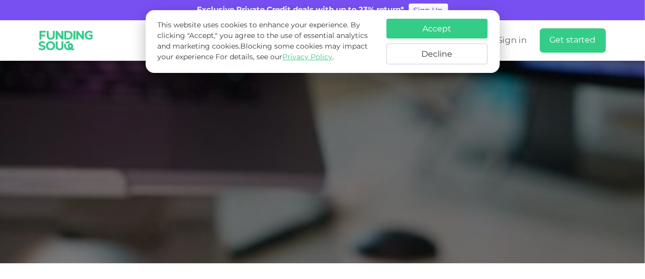
click at [480, 27] on button "Accept" at bounding box center [437, 29] width 101 height 20
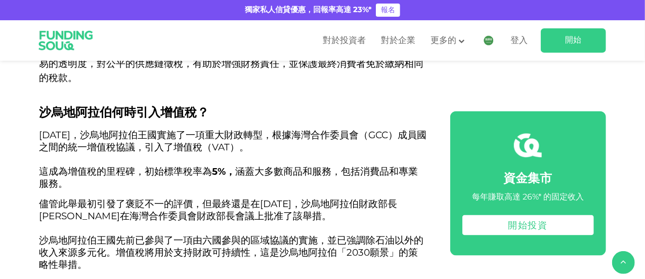
scroll to position [842, 0]
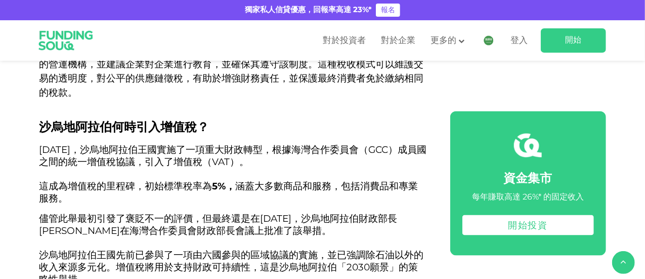
drag, startPoint x: 39, startPoint y: 136, endPoint x: 278, endPoint y: 146, distance: 239.1
click at [278, 146] on p "[DATE]，沙烏地阿拉伯王國實施了一項重大財政轉型，根據海灣合作委員會（GCC）成員國之間的統一增值稅協議，引入了增值稅（VAT）。 這成為增值稅的里程碑，…" at bounding box center [233, 174] width 388 height 61
copy font "[DATE]，沙烏地阿拉伯王國實施了一項重大財政轉型，根據海灣合作委員會（GCC）成員國之間的統一增值稅協議，引入了增值稅（VAT）。"
click at [160, 180] on font "這成為增值稅的里程碑，初始標準稅率為" at bounding box center [125, 186] width 173 height 12
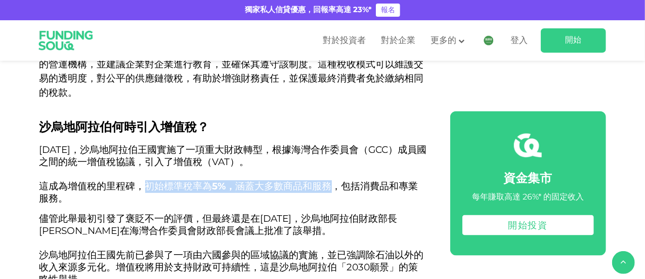
drag, startPoint x: 146, startPoint y: 174, endPoint x: 326, endPoint y: 173, distance: 179.6
click at [326, 173] on span "[DATE]，沙烏地阿拉伯王國實施了一項重大財政轉型，根據海灣合作委員會（GCC）成員國之間的統一增值稅協議，引入了增值稅（VAT）。 這成為增值稅的里程碑，…" at bounding box center [233, 174] width 388 height 60
copy span "初始標準稅率為 5%， 涵蓋大多數商品和服務"
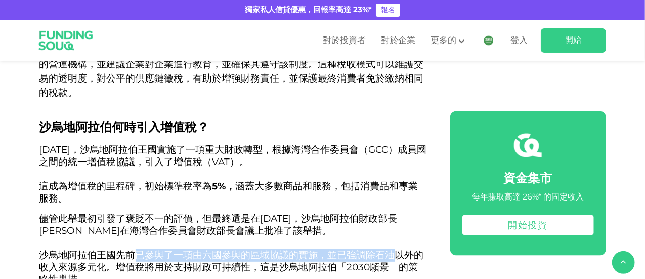
drag, startPoint x: 133, startPoint y: 239, endPoint x: 391, endPoint y: 239, distance: 258.1
click at [391, 249] on font "沙烏地阿拉伯王國先前已參與了一項由六國參與的區域協議的實施，並已強調除石油以外的收入來源多元化。增值稅將用於支持財政可持續性，這是沙烏地阿拉伯「2030願景」…" at bounding box center [231, 267] width 385 height 36
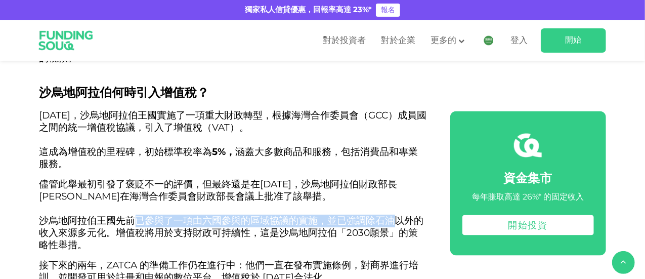
scroll to position [893, 0]
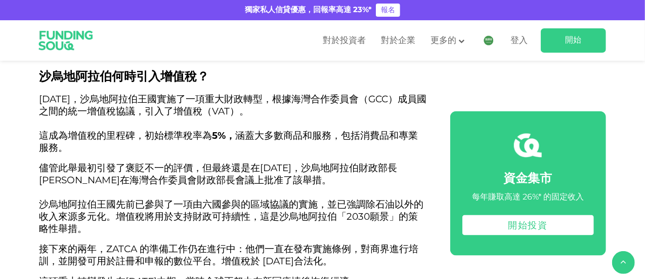
click at [153, 206] on font "沙烏地阿拉伯王國先前已參與了一項由六國參與的區域協議的實施，並已強調除石油以外的收入來源多元化。增值稅將用於支持財政可持續性，這是沙烏地阿拉伯「2030願景」…" at bounding box center [231, 216] width 385 height 36
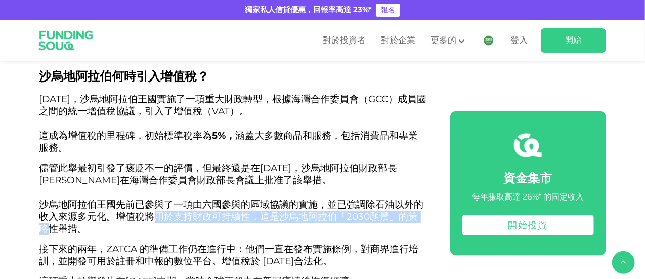
drag, startPoint x: 142, startPoint y: 202, endPoint x: 411, endPoint y: 197, distance: 269.3
click at [411, 198] on font "沙烏地阿拉伯王國先前已參與了一項由六國參與的區域協議的實施，並已強調除石油以外的收入來源多元化。增值稅將用於支持財政可持續性，這是沙烏地阿拉伯「2030願景」…" at bounding box center [231, 216] width 385 height 36
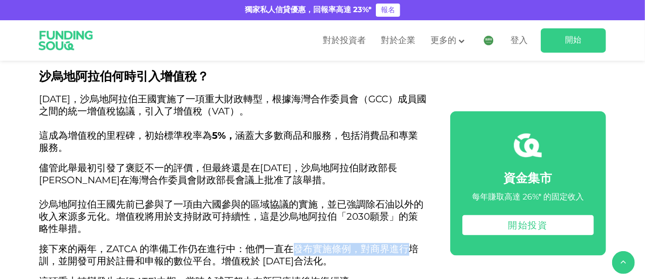
drag, startPoint x: 294, startPoint y: 237, endPoint x: 401, endPoint y: 229, distance: 107.6
click at [401, 243] on font "接下來的兩年，ZATCA 的準備工作仍在進行中：他們一直在發布實施條例，對商界進行培訓，並開發可用於註冊和申報的數位平台。增值稅於 [DATE]合法化。" at bounding box center [229, 255] width 380 height 24
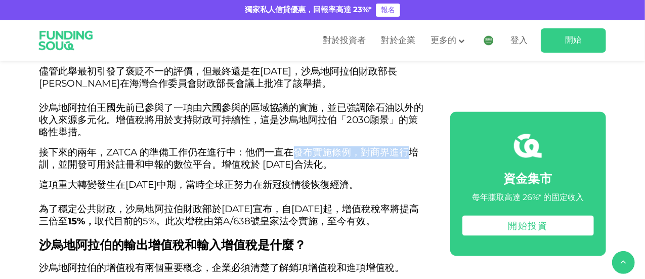
scroll to position [994, 0]
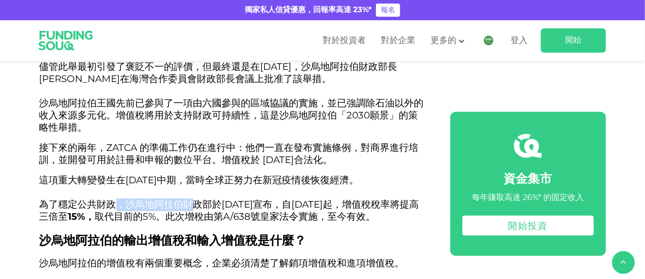
drag, startPoint x: 114, startPoint y: 193, endPoint x: 188, endPoint y: 194, distance: 73.9
click at [188, 198] on font "為了穩定公共財政，沙烏地阿拉伯財政部於[DATE]宣布，自[DATE]起，增值稅稅率將提高三倍至" at bounding box center [229, 210] width 380 height 24
click at [71, 198] on font "為了穩定公共財政，沙烏地阿拉伯財政部於[DATE]宣布，自[DATE]起，增值稅稅率將提高三倍至" at bounding box center [229, 210] width 380 height 24
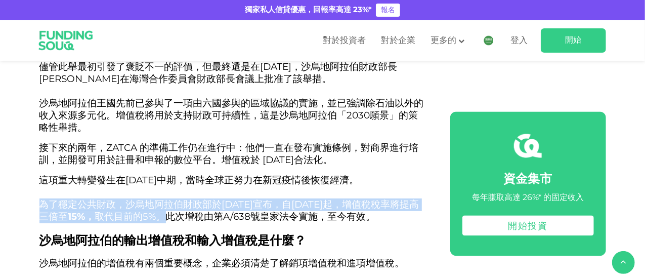
drag, startPoint x: 39, startPoint y: 190, endPoint x: 220, endPoint y: 204, distance: 180.7
click at [220, 204] on span "這項重大轉變發生在[DATE]中期，當時全球正努力在新冠疫情後恢復經濟。 為了穩定公共財政，沙烏地阿拉伯財政部於[DATE]宣布，自[DATE]起，增值稅稅率…" at bounding box center [229, 198] width 380 height 48
copy span "為了穩定公共財政，沙烏地阿拉伯財政部於[DATE]宣布，自[DATE]起，增值稅稅率將提高三倍至 15%， 取代目前的5%。"
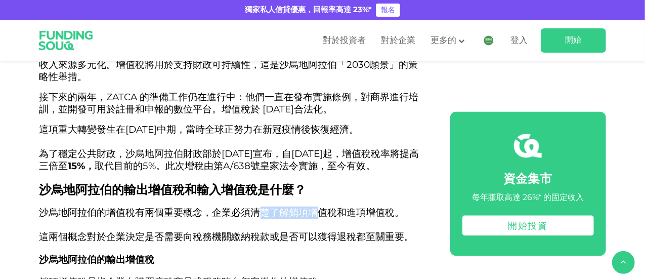
drag, startPoint x: 257, startPoint y: 212, endPoint x: 337, endPoint y: 206, distance: 80.7
click at [334, 207] on font "沙烏地阿拉伯的增值稅有兩個重要概念，企業必須清楚了解銷項增值稅和進項增值稅。" at bounding box center [221, 212] width 365 height 12
click at [375, 208] on font "沙烏地阿拉伯的增值稅有兩個重要概念，企業必須清楚了解銷項增值稅和進項增值稅。" at bounding box center [221, 212] width 365 height 12
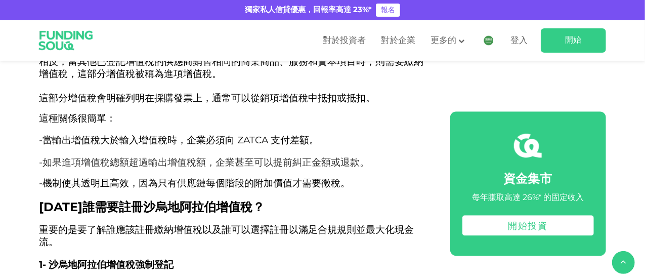
scroll to position [1399, 0]
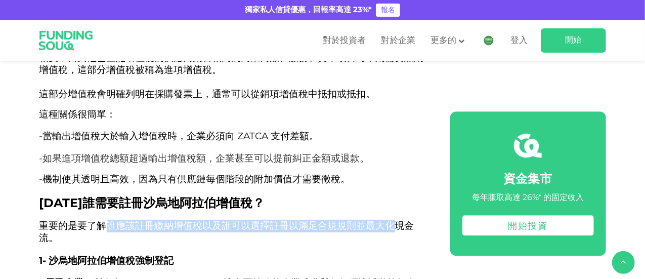
drag, startPoint x: 103, startPoint y: 225, endPoint x: 392, endPoint y: 224, distance: 289.0
click at [392, 224] on font "重要的是要了解誰應該註冊繳納增值稅以及誰可以選擇註冊以滿足合規規則並最大化現金流。" at bounding box center [226, 232] width 375 height 24
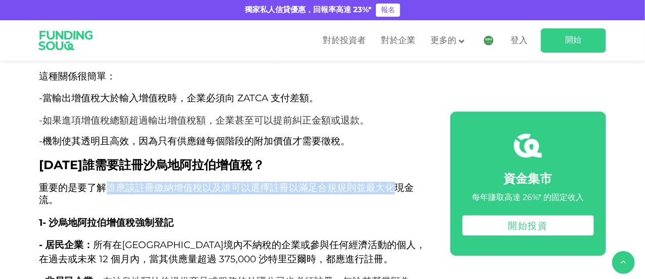
scroll to position [1500, 0]
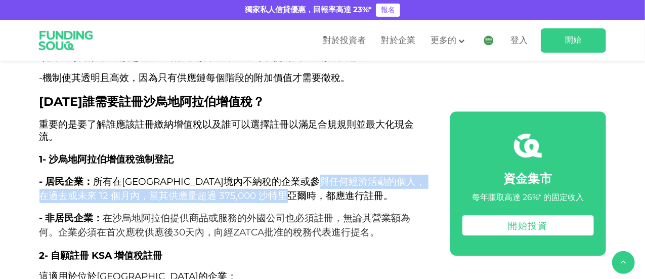
drag, startPoint x: 379, startPoint y: 168, endPoint x: 357, endPoint y: 176, distance: 22.7
click at [357, 176] on p "- 居民企業： 所有在沙[GEOGRAPHIC_DATA]境內不納稅的企業或參與任何經濟活動的個人，在過去或未來 12 個月內，當其供應量超過 375,000…" at bounding box center [233, 189] width 388 height 28
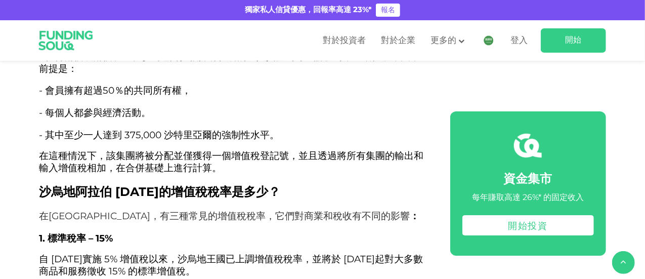
scroll to position [1854, 0]
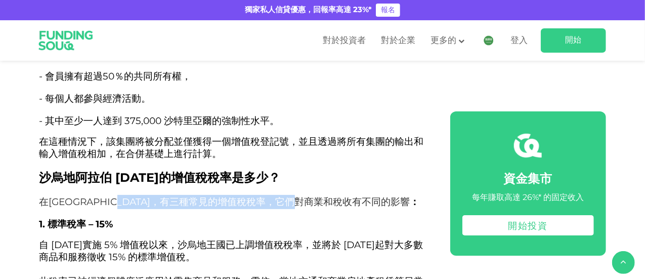
drag, startPoint x: 154, startPoint y: 187, endPoint x: 355, endPoint y: 186, distance: 200.9
click at [355, 196] on font "在[GEOGRAPHIC_DATA]，有三種常見的增值稅稅率，它們對商業和稅收有不同的影響" at bounding box center [224, 202] width 371 height 12
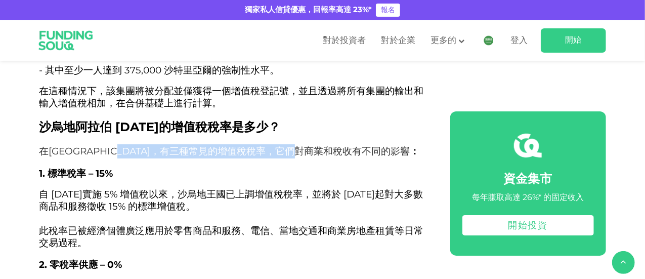
scroll to position [1955, 0]
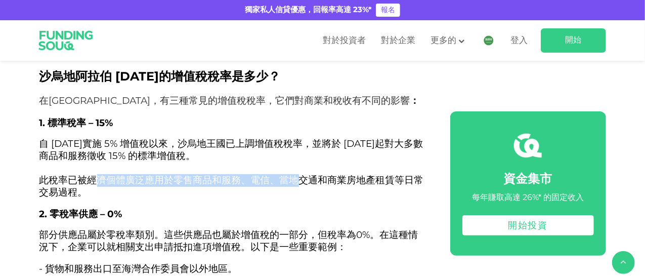
drag, startPoint x: 94, startPoint y: 167, endPoint x: 292, endPoint y: 166, distance: 197.9
click at [292, 174] on font "此稅率已被經濟個體廣泛應用於零售商品和服務、電信、當地交通和商業房地產租賃等日常交易過程。" at bounding box center [231, 186] width 385 height 24
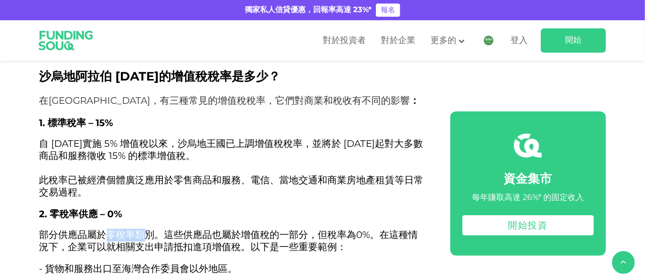
drag, startPoint x: 106, startPoint y: 219, endPoint x: 142, endPoint y: 217, distance: 35.5
click at [142, 229] on font "部分供應品屬於零稅率類別。" at bounding box center [101, 235] width 125 height 12
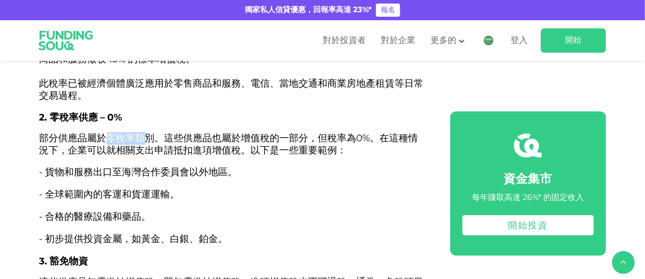
scroll to position [2057, 0]
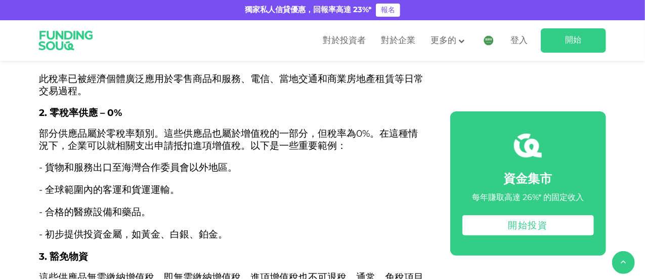
click at [211, 183] on p "- 全球範圍內的客運和貨運運輸。" at bounding box center [233, 190] width 388 height 14
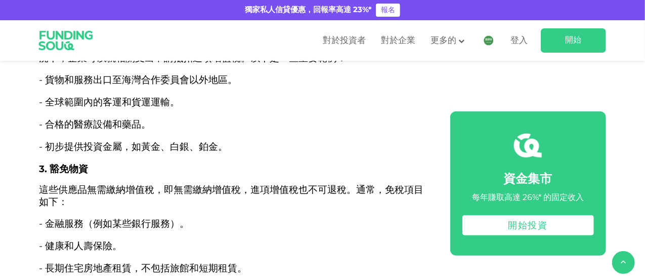
scroll to position [2158, 0]
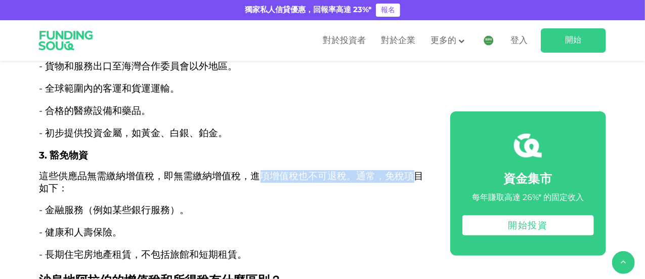
drag, startPoint x: 260, startPoint y: 163, endPoint x: 406, endPoint y: 161, distance: 145.8
click at [406, 170] on font "這些供應品無需繳納增值稅，即無需繳納增值稅，進項增值稅也不可退稅。通常，免稅項目如下：" at bounding box center [231, 182] width 385 height 24
click at [208, 170] on font "這些供應品無需繳納增值稅，即無需繳納增值稅，進項增值稅也不可退稅。通常，免稅項目如下：" at bounding box center [231, 182] width 385 height 24
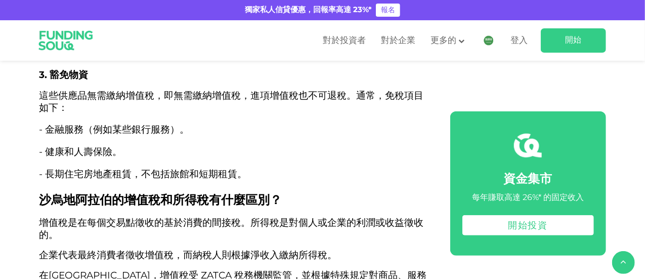
scroll to position [2310, 0]
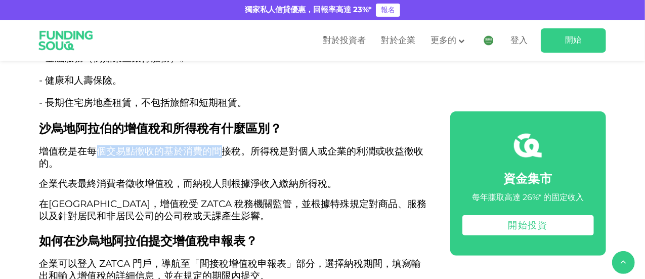
drag, startPoint x: 95, startPoint y: 141, endPoint x: 222, endPoint y: 138, distance: 127.1
click at [222, 145] on font "增值稅是在每個交易點徵收的基於消費的間接稅。所得稅是對個人或企業的利潤或收益徵收的。" at bounding box center [231, 157] width 385 height 24
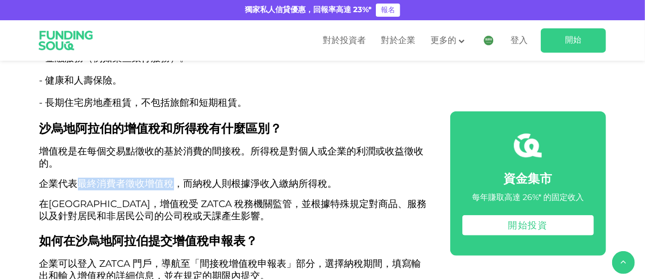
drag, startPoint x: 81, startPoint y: 168, endPoint x: 169, endPoint y: 165, distance: 88.1
click at [169, 178] on font "企業代表最終消費者徵收增值稅，而納稅人則根據淨收入繳納所得稅。" at bounding box center [188, 184] width 298 height 12
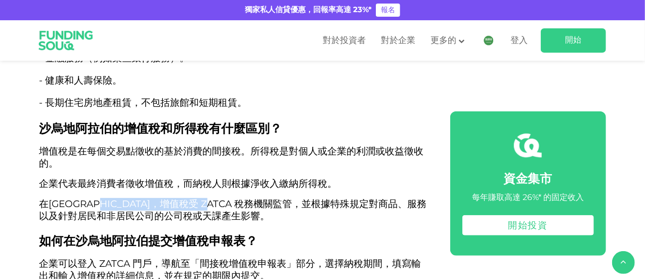
drag, startPoint x: 125, startPoint y: 191, endPoint x: 243, endPoint y: 185, distance: 117.6
click at [243, 198] on font "在[GEOGRAPHIC_DATA]，增值稅受 ZATCA 稅務機關監管，並根據特殊規定對商品、服務以及針對居民和非居民公司的公司稅或天課產生影響。" at bounding box center [233, 210] width 388 height 24
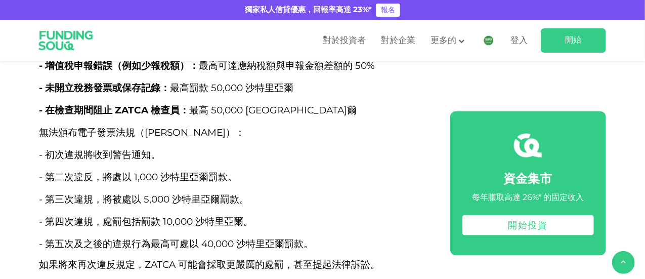
scroll to position [4637, 0]
